Goal: Navigation & Orientation: Find specific page/section

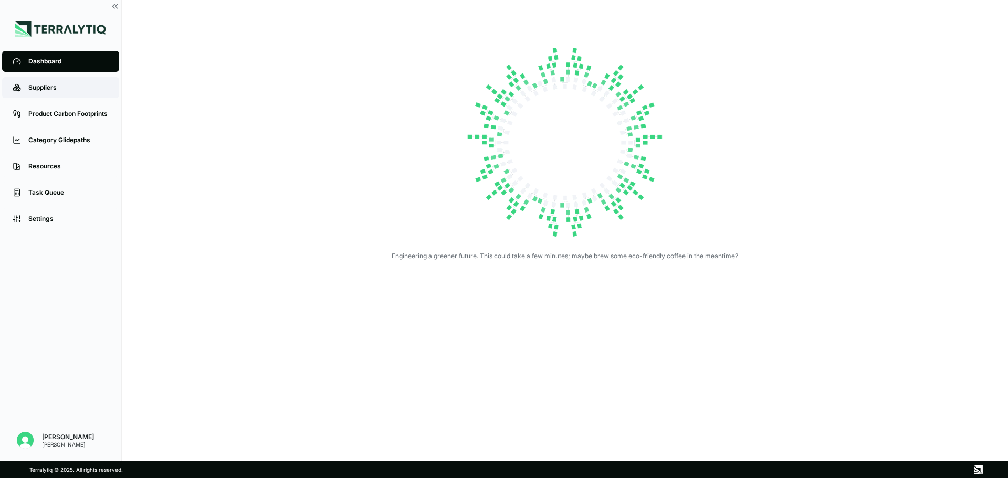
click at [52, 90] on div "Suppliers" at bounding box center [68, 88] width 80 height 8
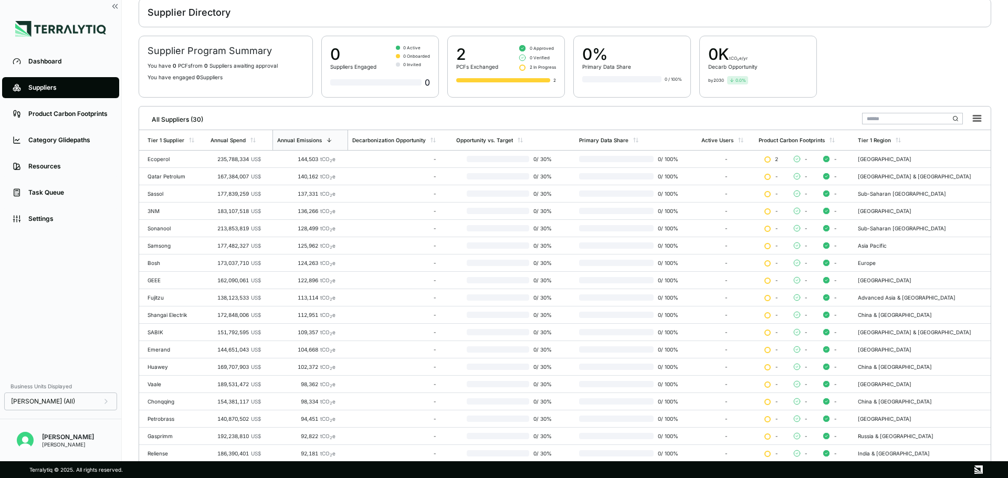
scroll to position [50, 0]
click at [192, 163] on td "Ecoperol" at bounding box center [172, 158] width 67 height 17
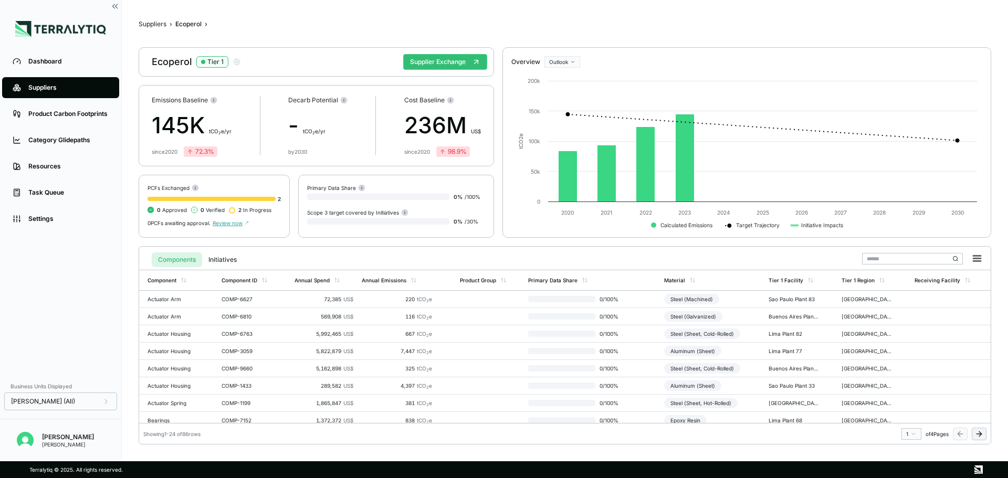
click at [77, 87] on div "Suppliers" at bounding box center [68, 88] width 80 height 8
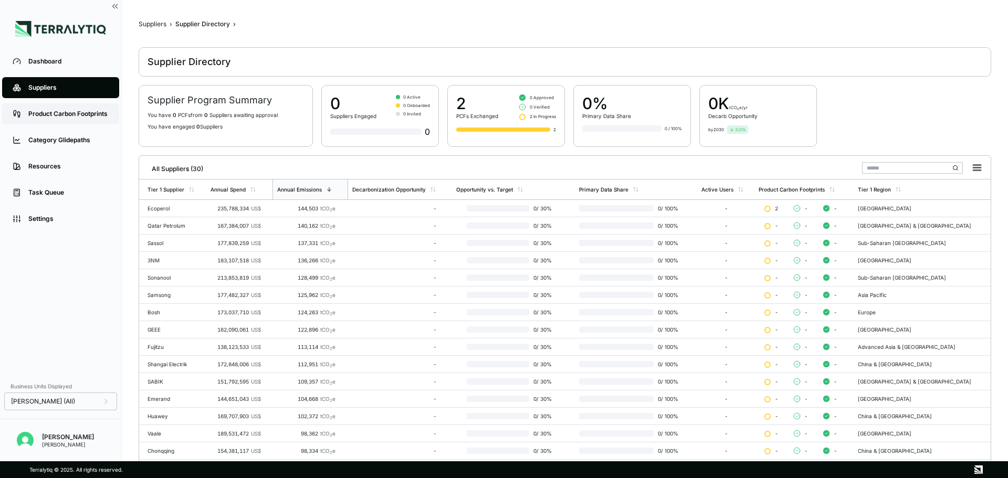
click at [76, 107] on link "Product Carbon Footprints" at bounding box center [60, 113] width 117 height 21
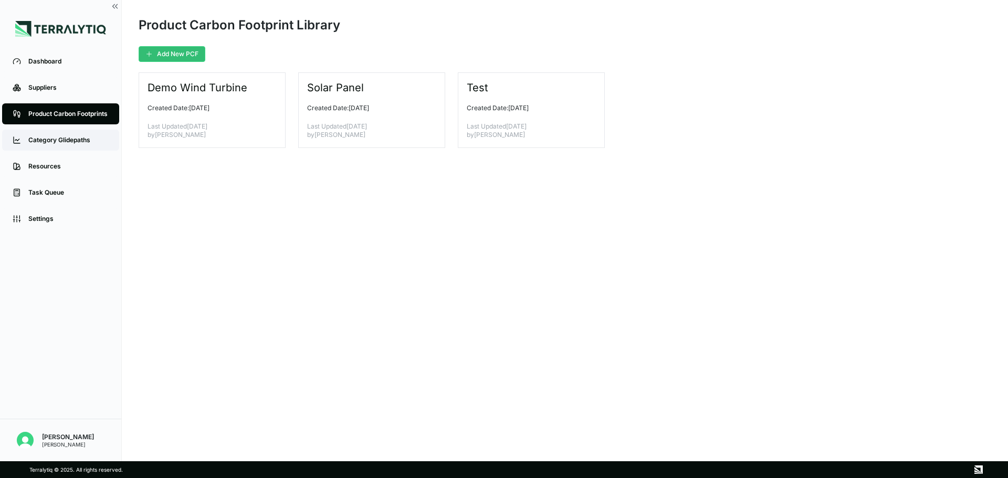
click at [67, 139] on div "Category Glidepaths" at bounding box center [68, 140] width 80 height 8
